Goal: Task Accomplishment & Management: Use online tool/utility

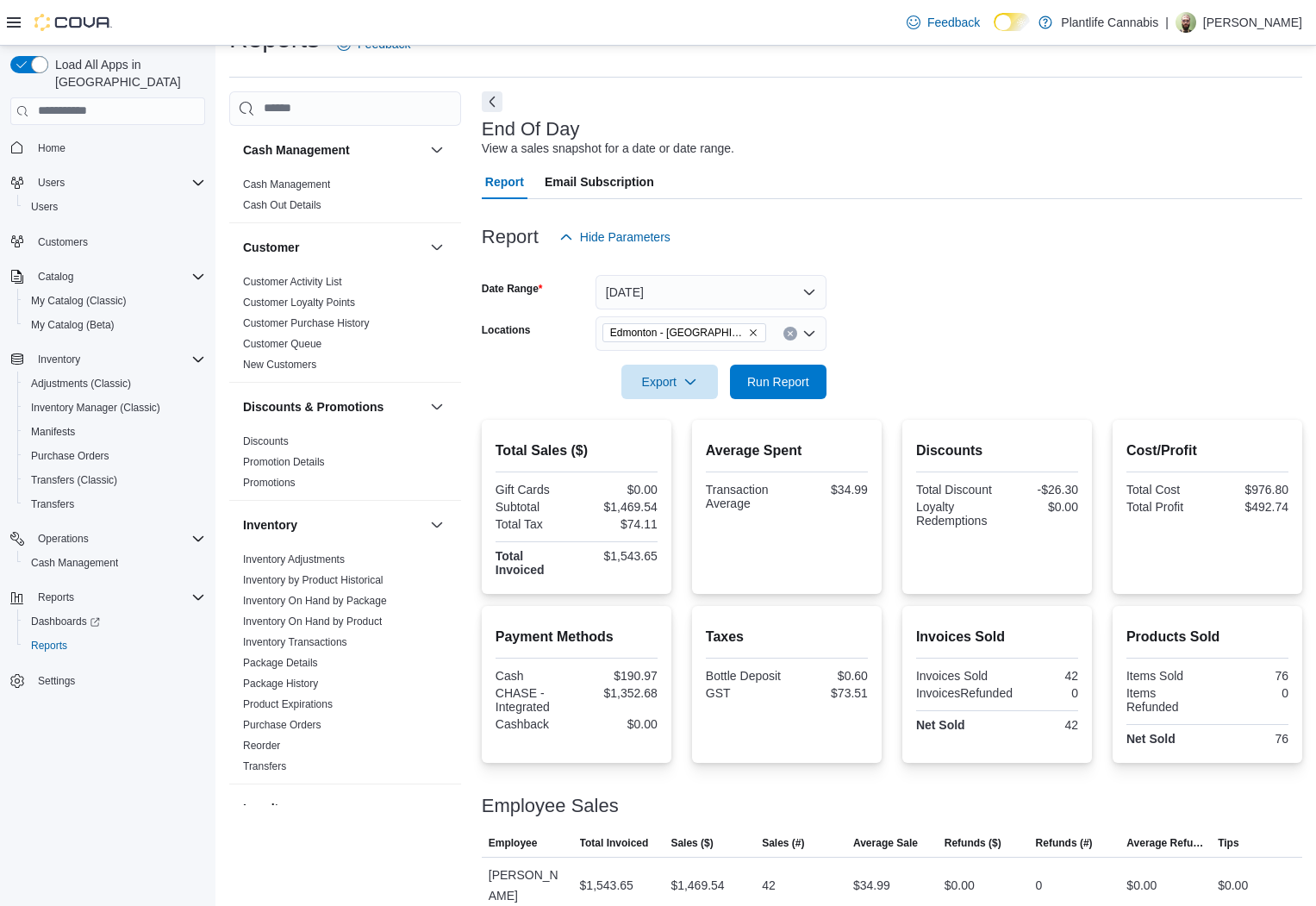
scroll to position [341, 0]
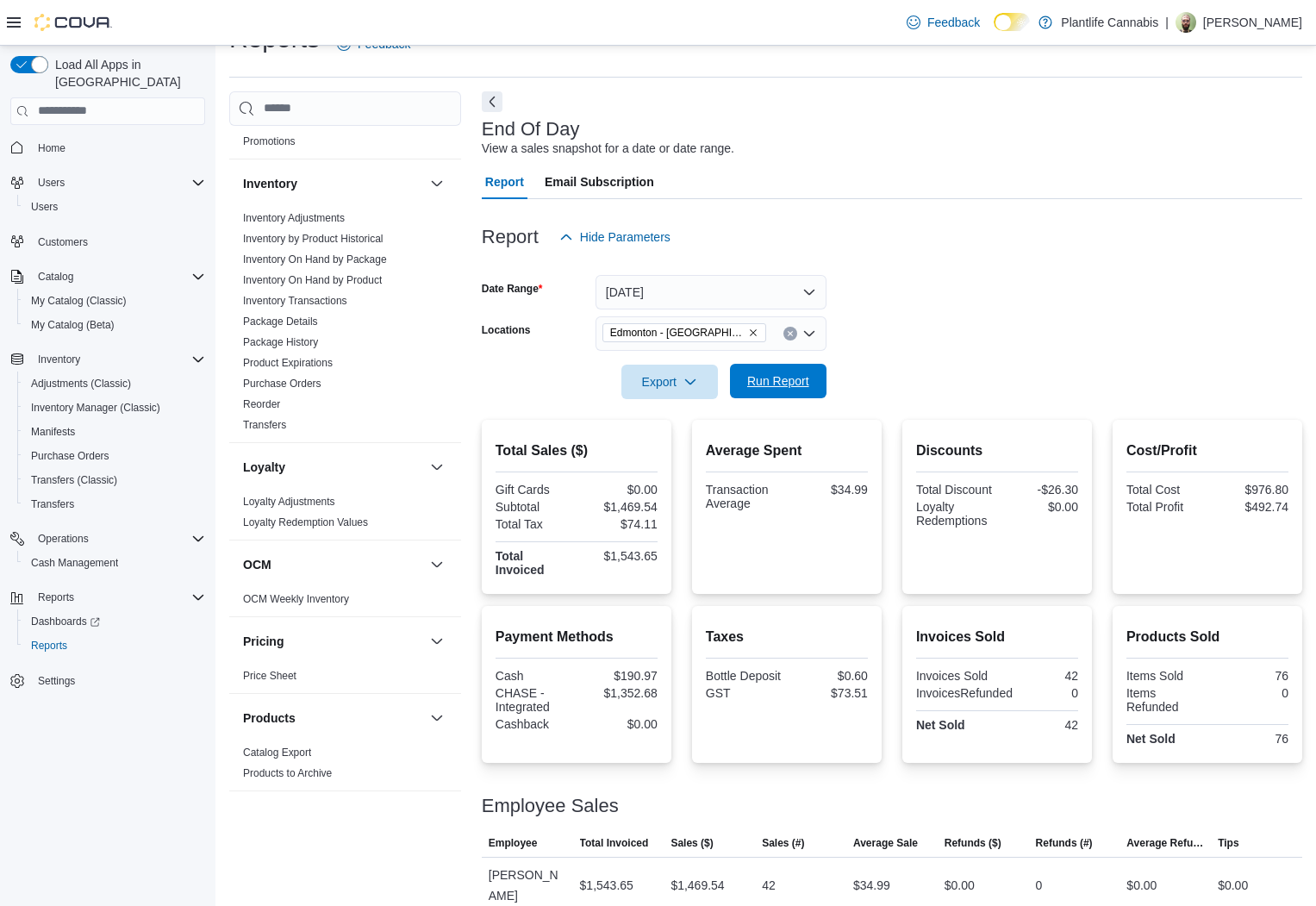
click at [787, 367] on span "Run Report" at bounding box center [778, 381] width 76 height 35
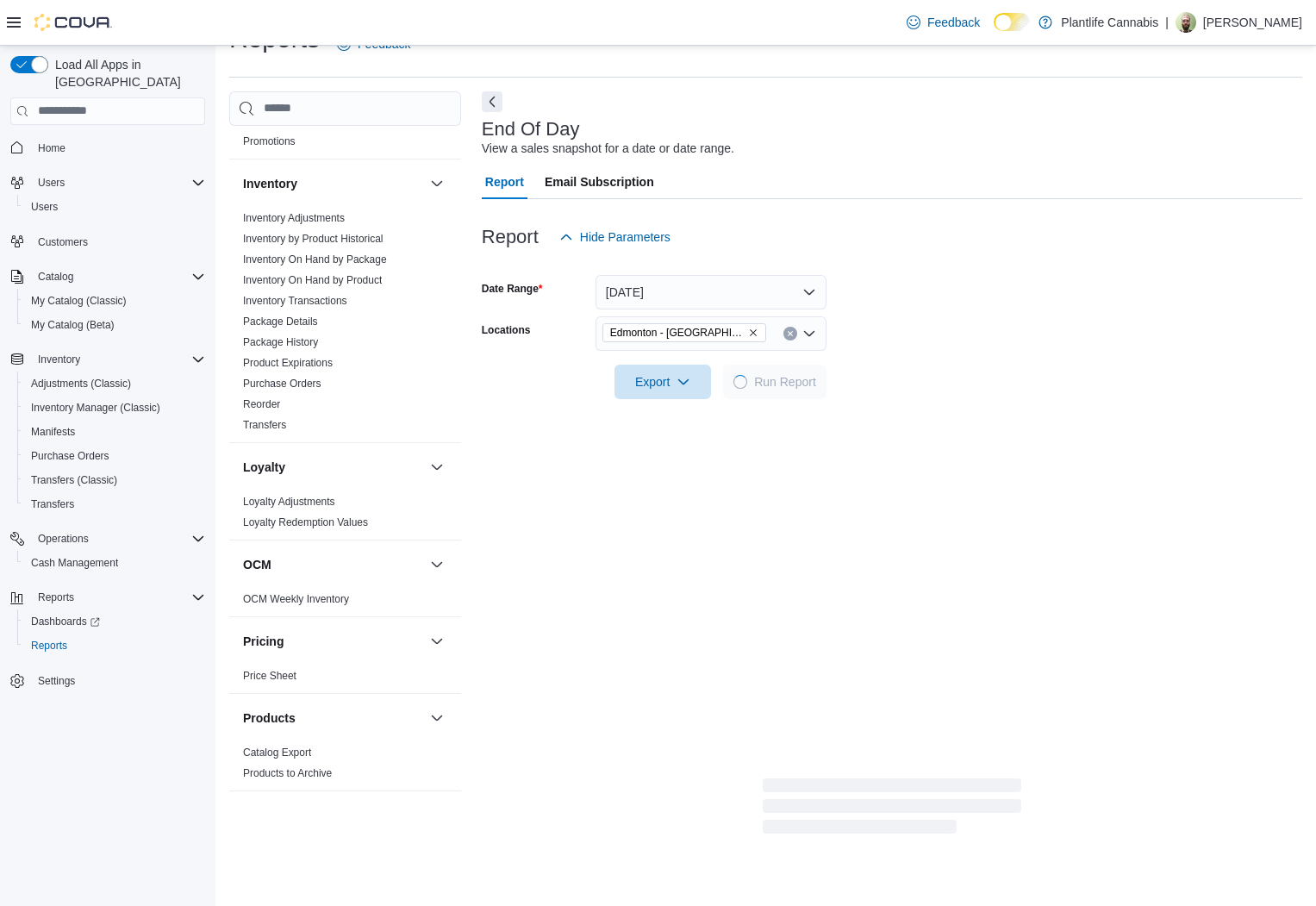
click at [925, 276] on form "Date Range [DATE] Locations [GEOGRAPHIC_DATA] - ICE District Export Run Report" at bounding box center [891, 326] width 820 height 145
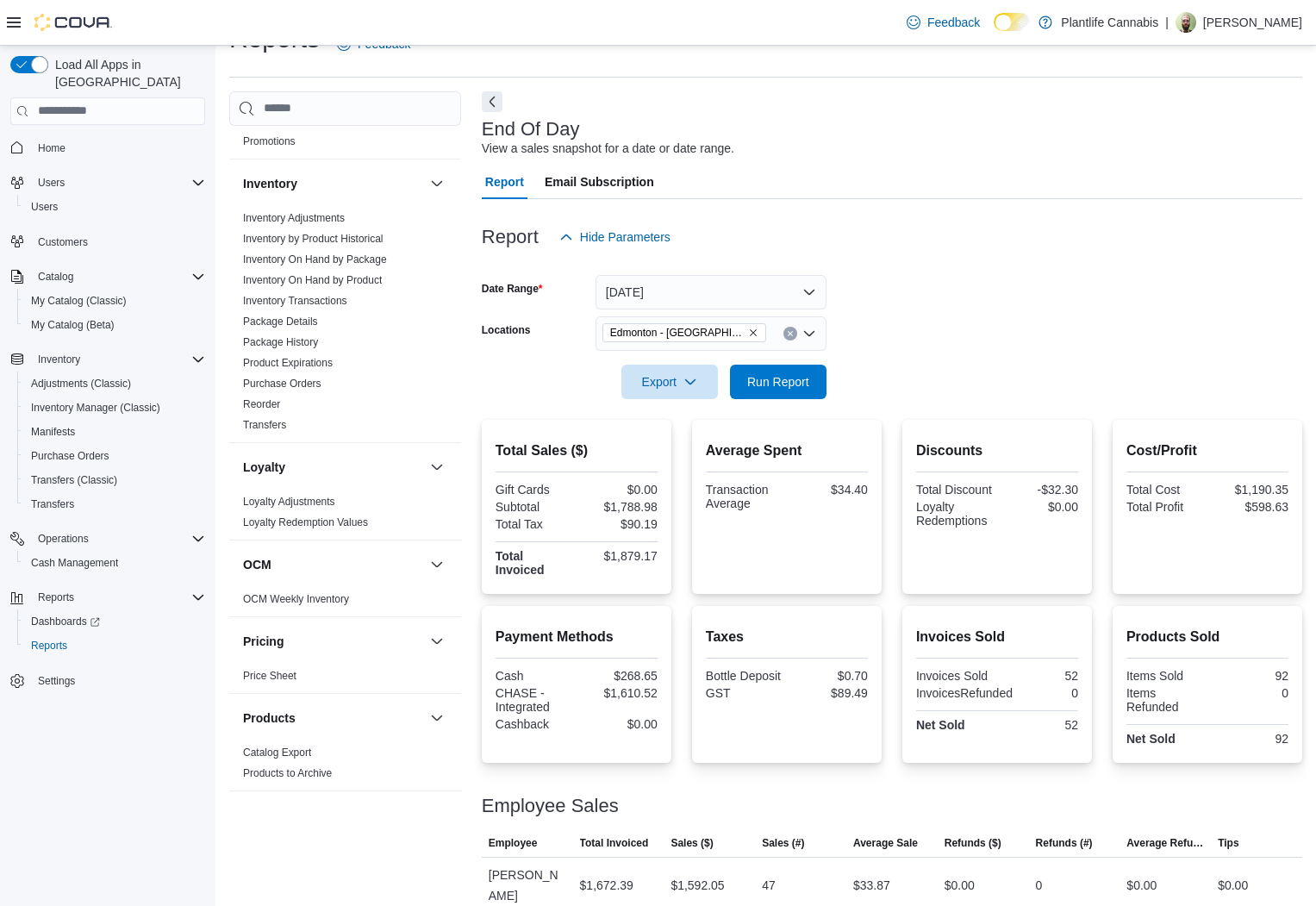
scroll to position [73, 0]
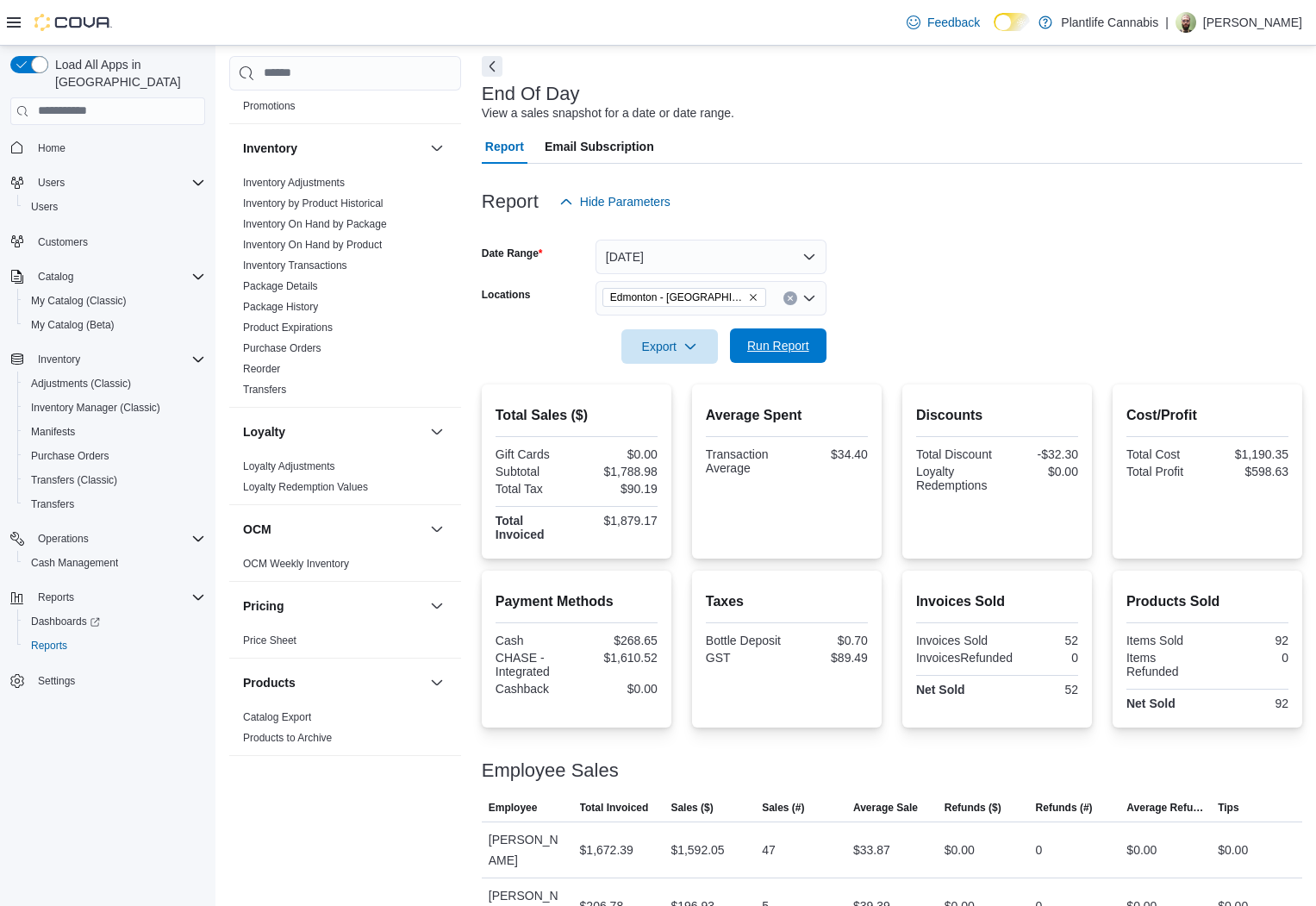
click at [769, 346] on span "Run Report" at bounding box center [778, 345] width 62 height 17
click at [779, 346] on span "Run Report" at bounding box center [778, 345] width 62 height 17
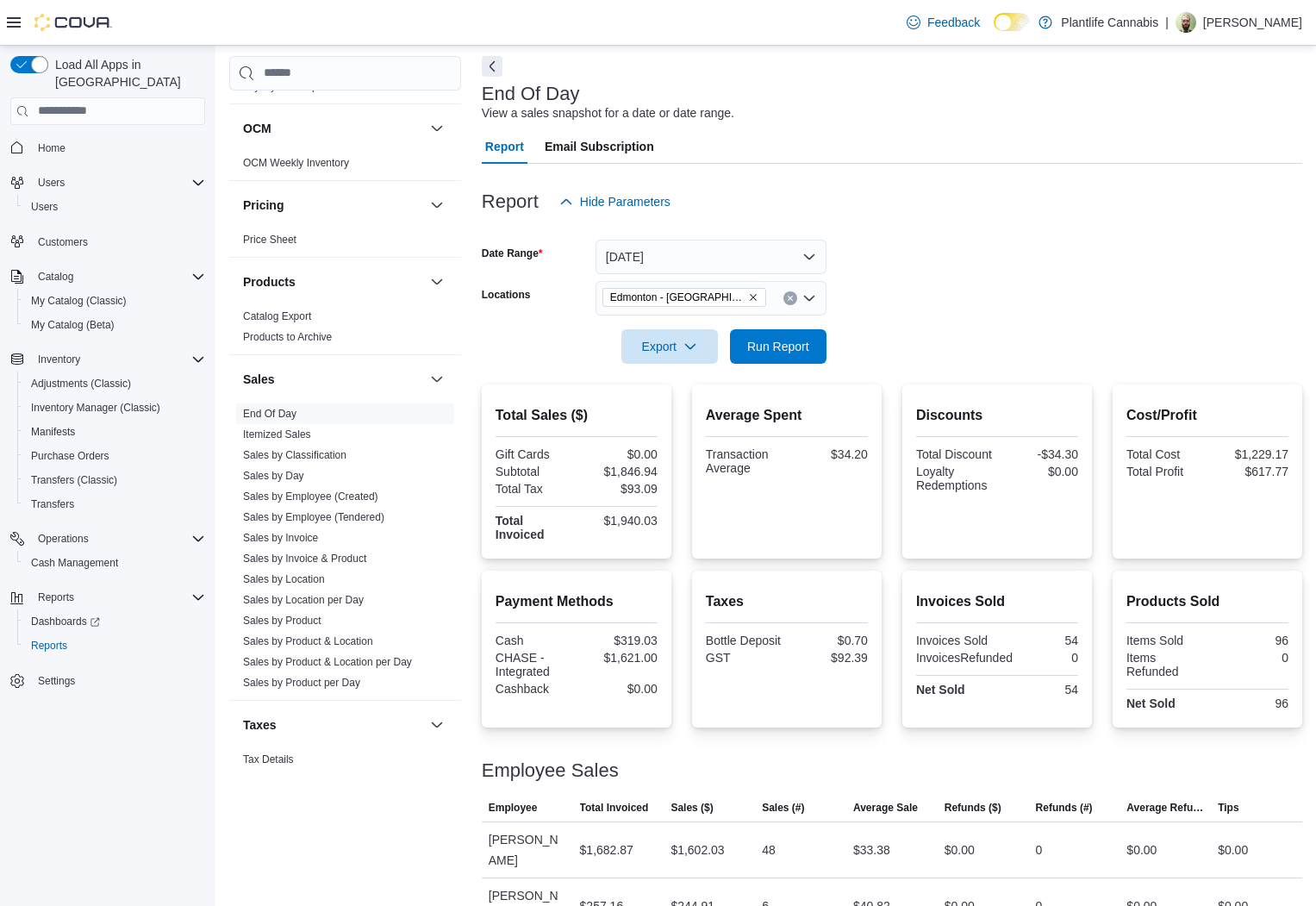
scroll to position [786, 0]
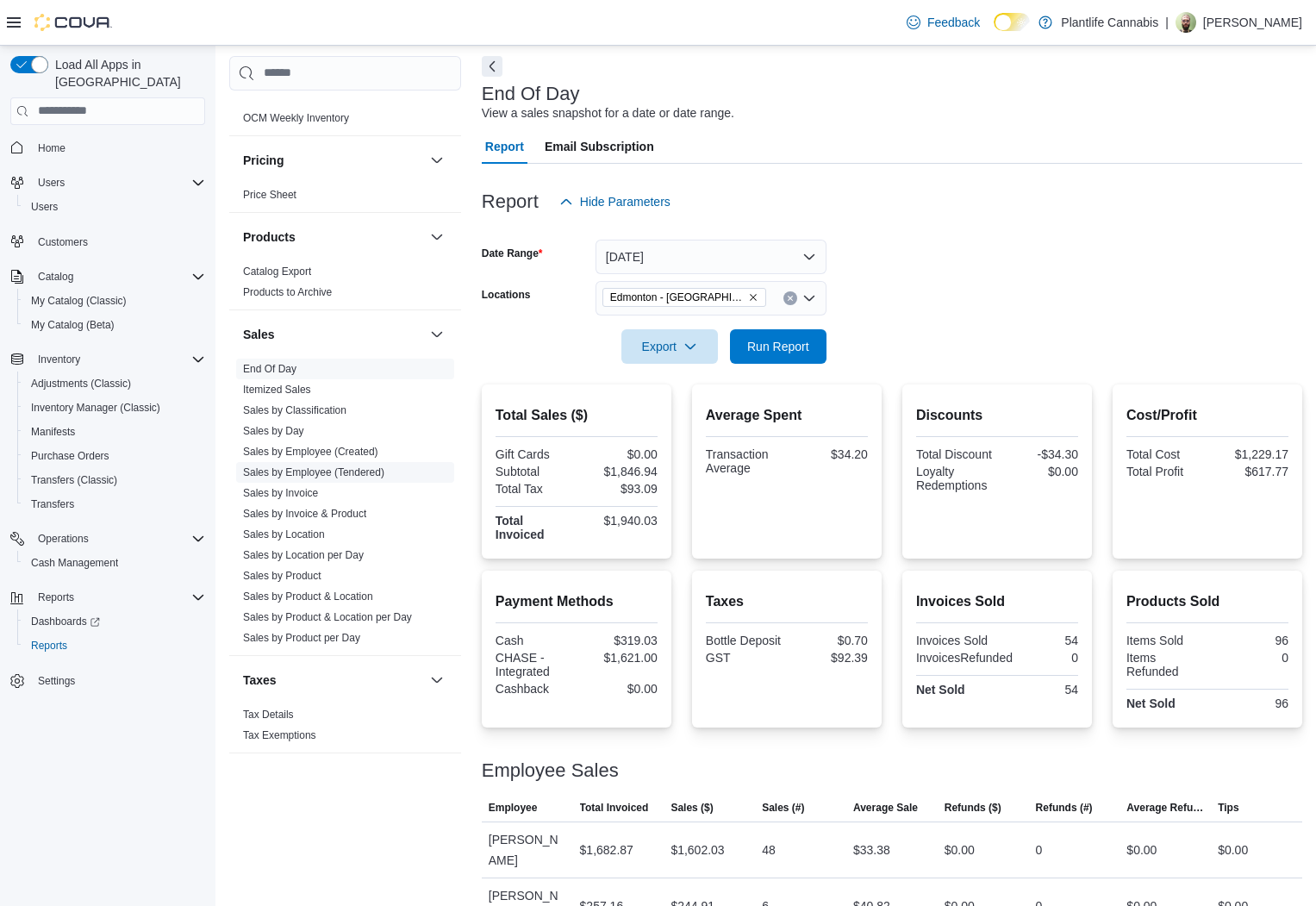
click at [369, 469] on link "Sales by Employee (Tendered)" at bounding box center [313, 472] width 141 height 12
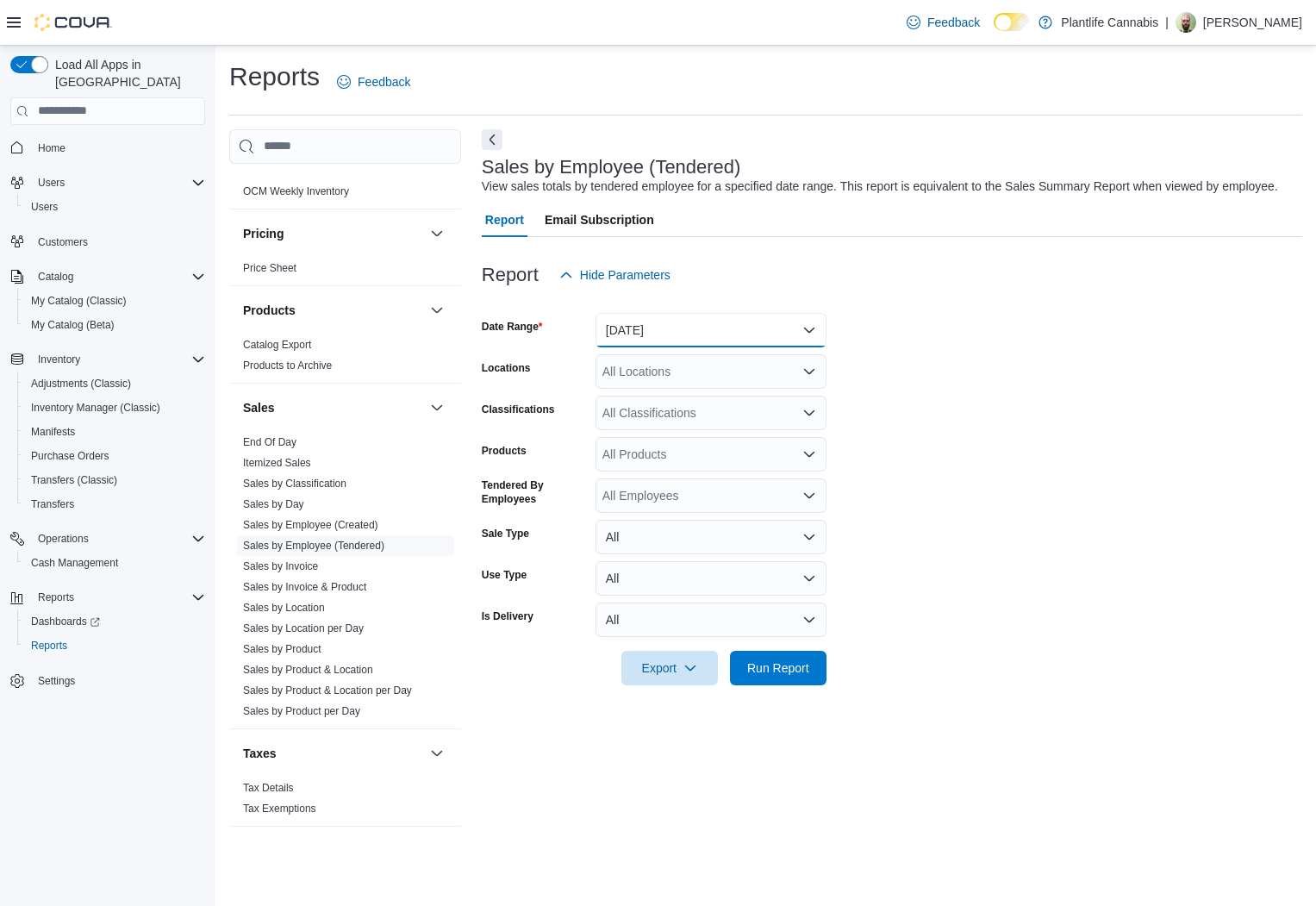
click at [745, 347] on button "[DATE]" at bounding box center [711, 330] width 231 height 35
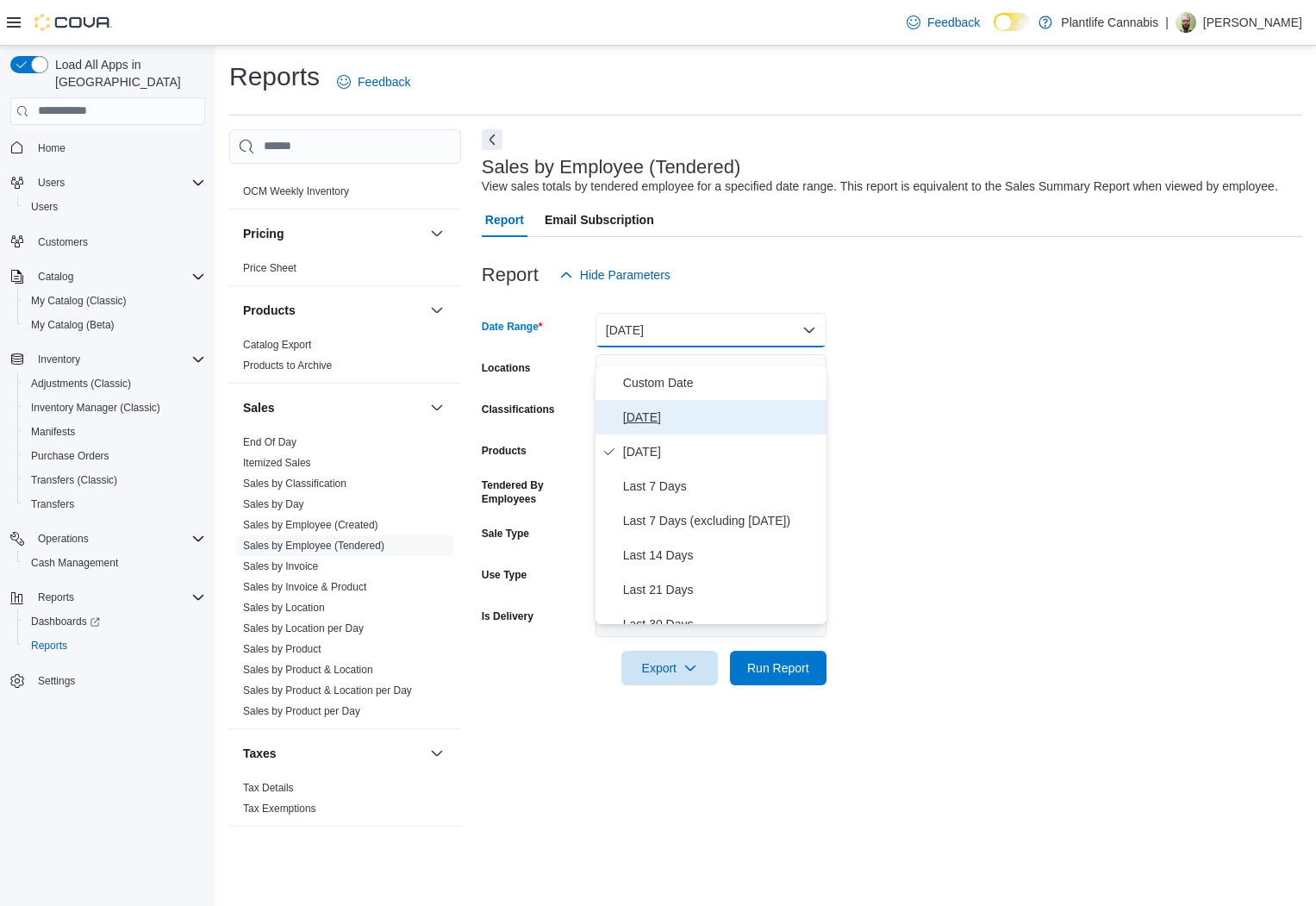
click at [722, 424] on span "[DATE]" at bounding box center [721, 417] width 196 height 21
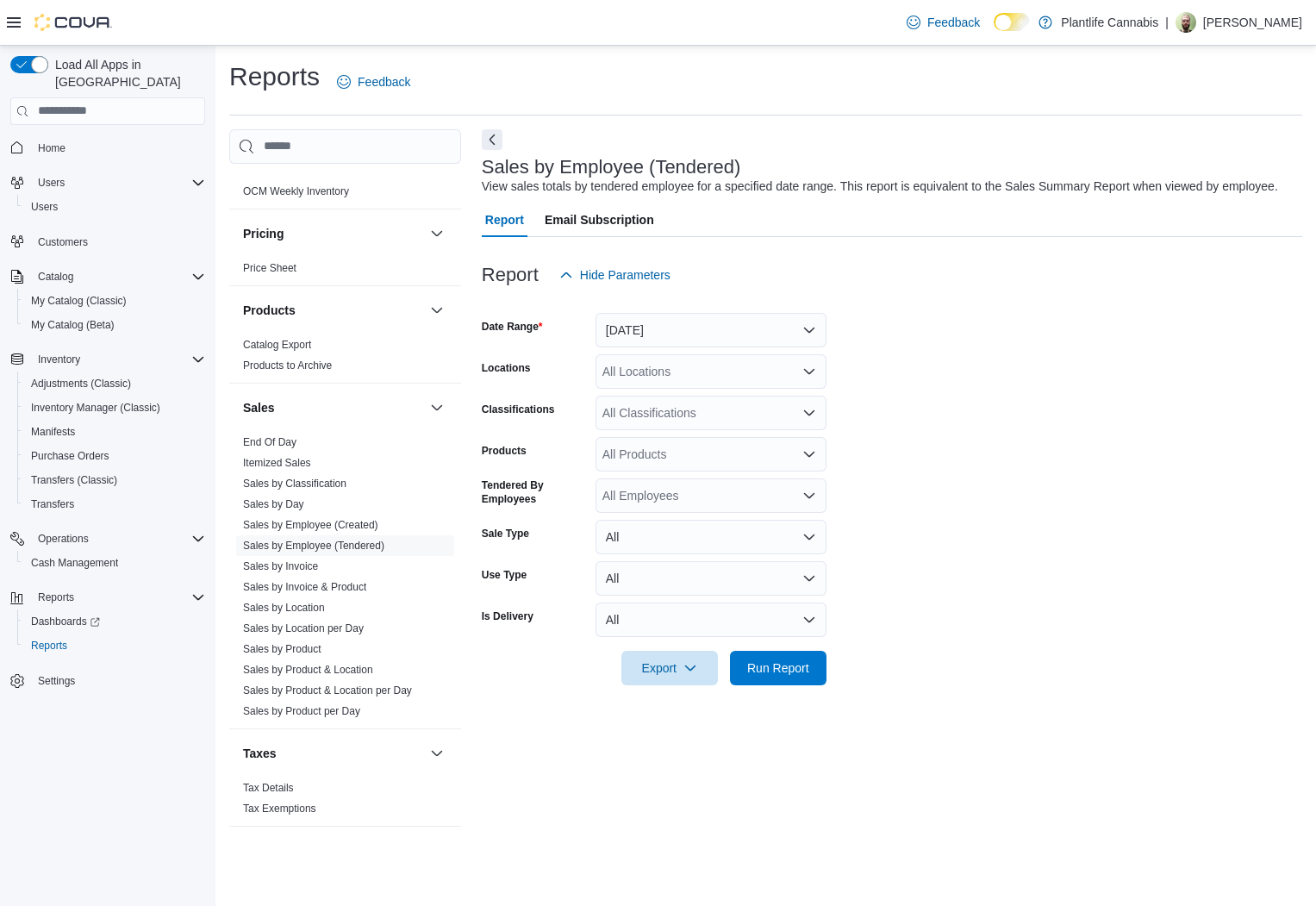
drag, startPoint x: 1064, startPoint y: 324, endPoint x: 762, endPoint y: 425, distance: 318.4
click at [1062, 313] on div at bounding box center [891, 302] width 820 height 21
click at [750, 389] on div "All Locations" at bounding box center [711, 371] width 231 height 35
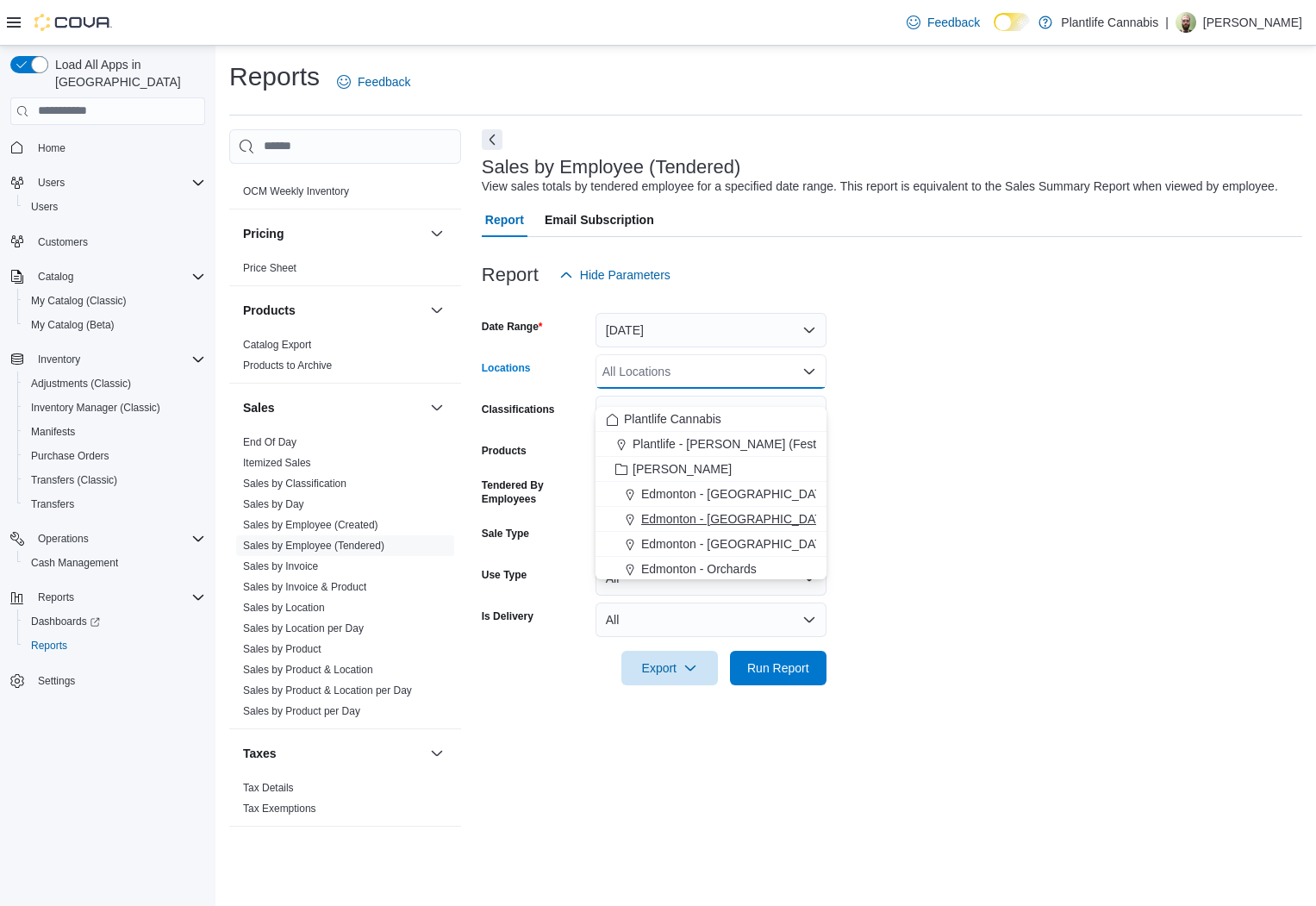
click at [754, 507] on button "Edmonton - [GEOGRAPHIC_DATA]" at bounding box center [711, 519] width 231 height 25
click at [1134, 410] on form "Date Range [DATE] Locations [GEOGRAPHIC_DATA] - [GEOGRAPHIC_DATA] Combo box. Se…" at bounding box center [891, 488] width 820 height 393
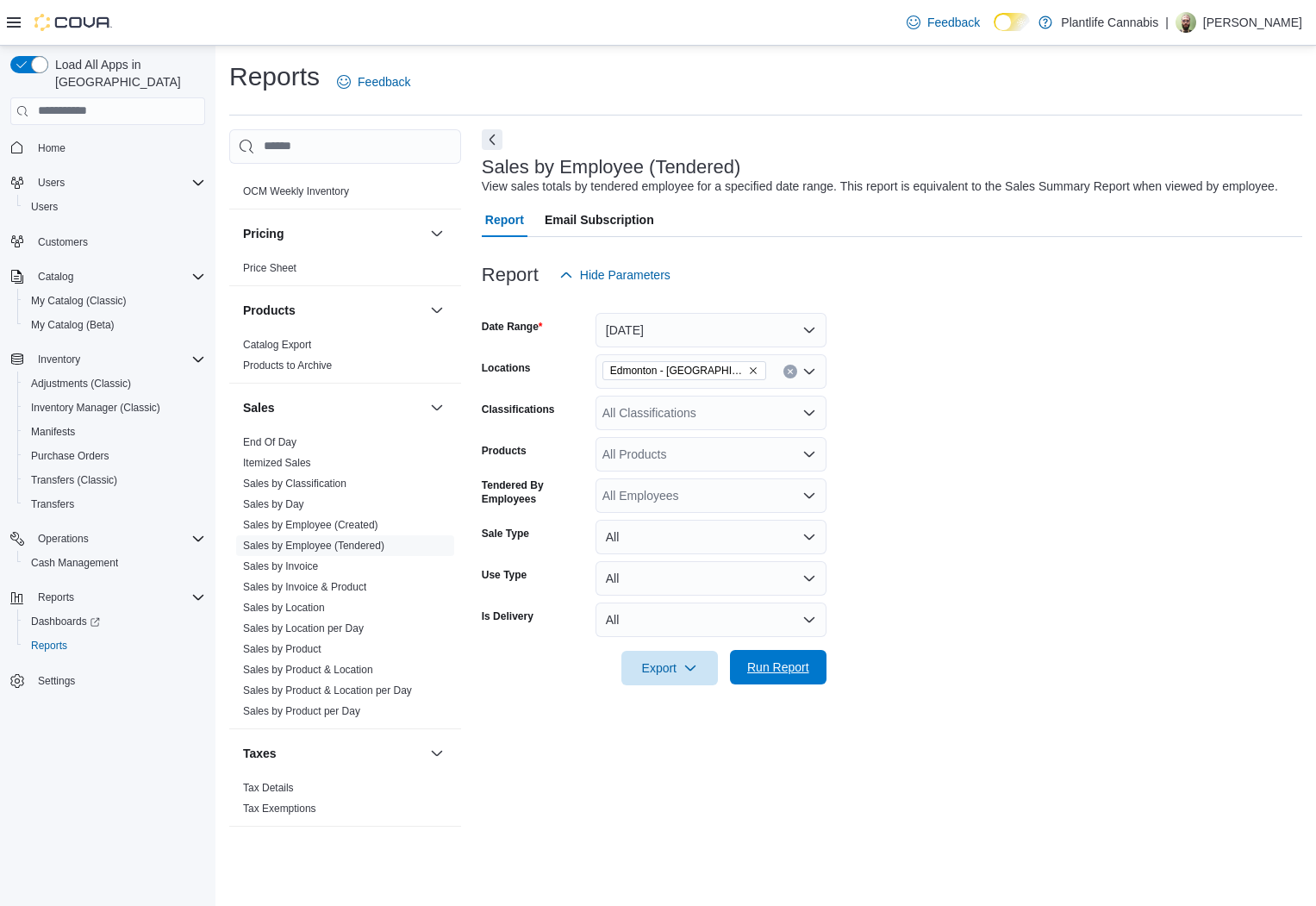
click at [794, 675] on span "Run Report" at bounding box center [778, 667] width 62 height 17
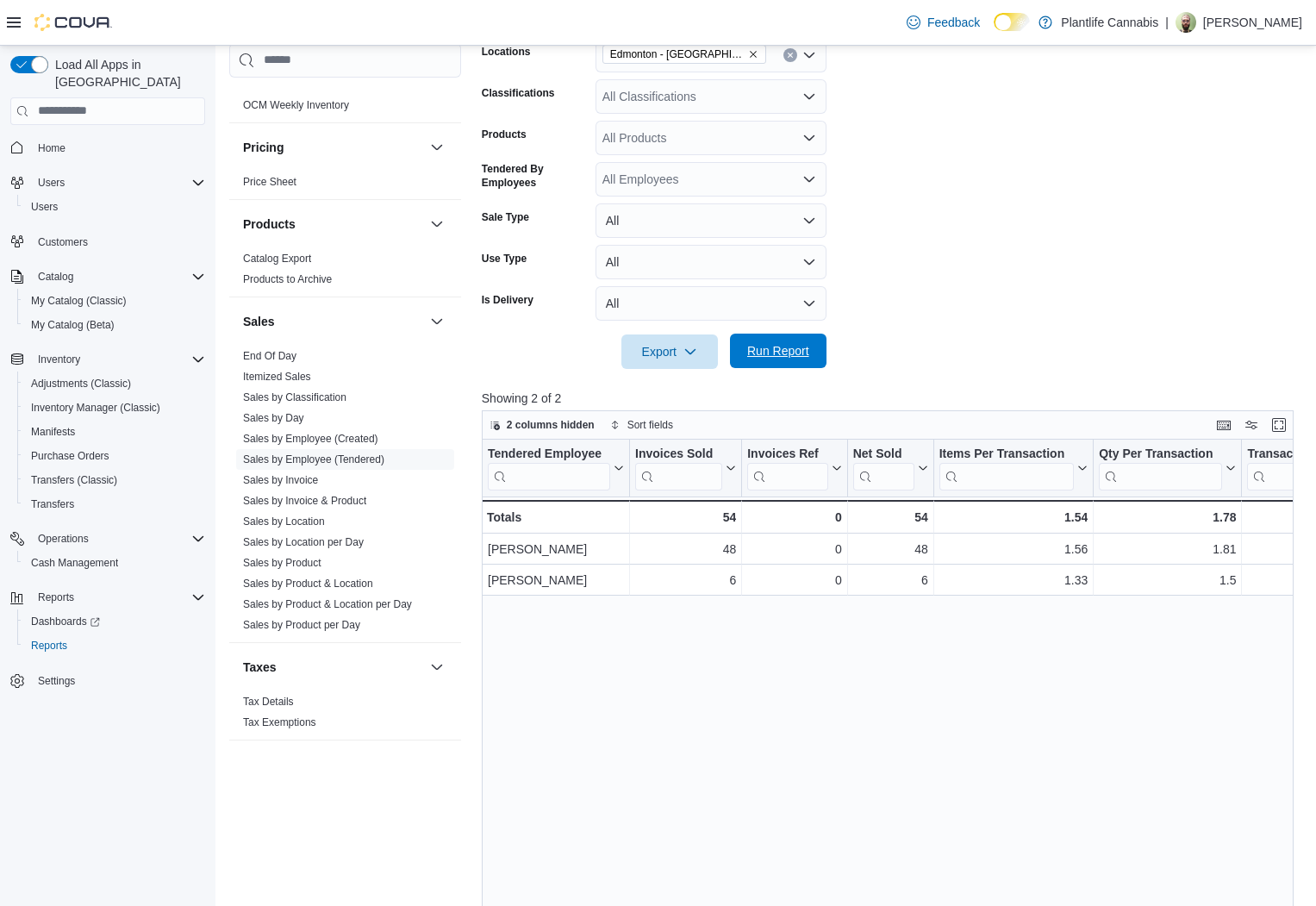
click at [795, 359] on span "Run Report" at bounding box center [778, 351] width 62 height 17
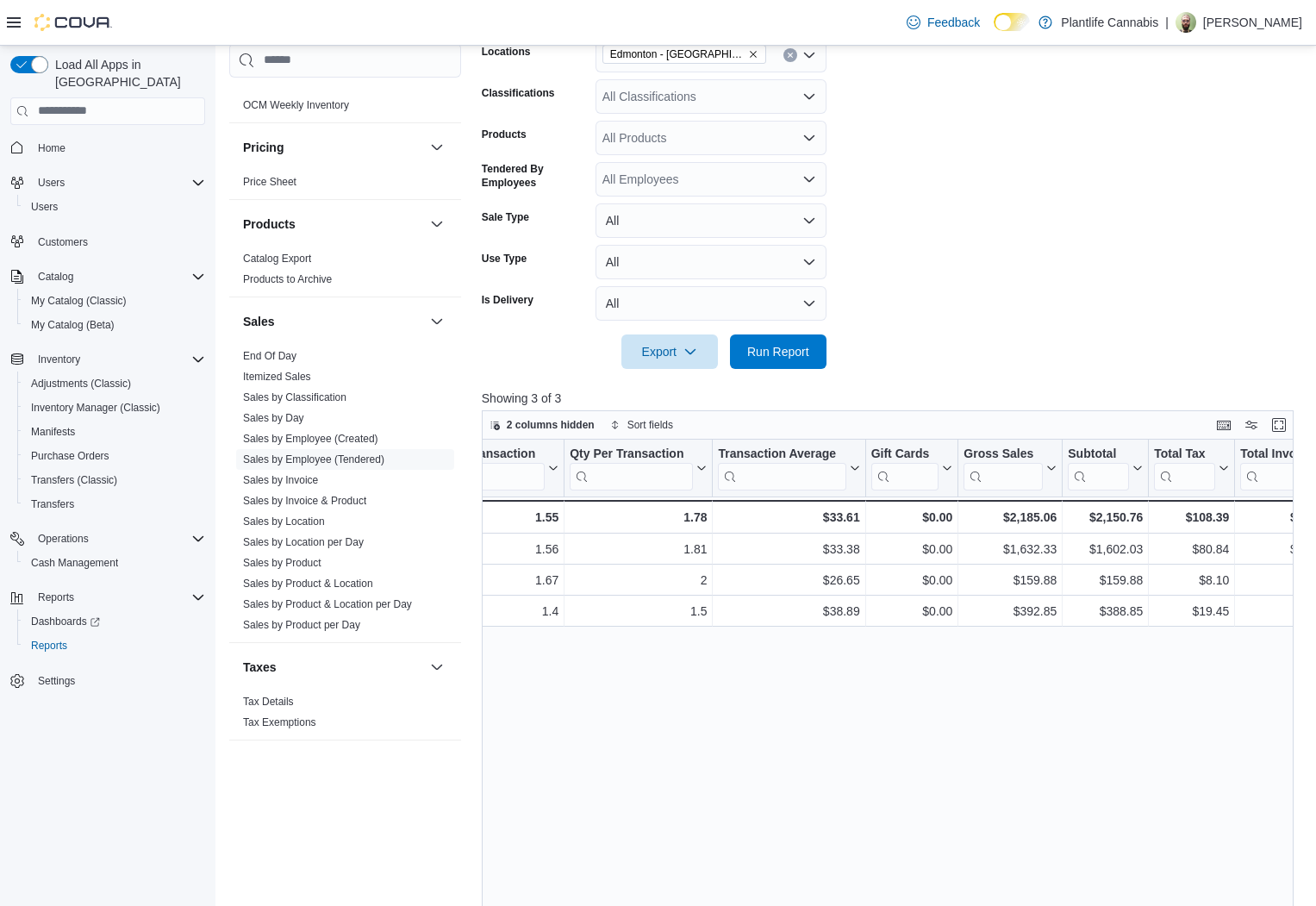
scroll to position [0, 511]
